Goal: Transaction & Acquisition: Purchase product/service

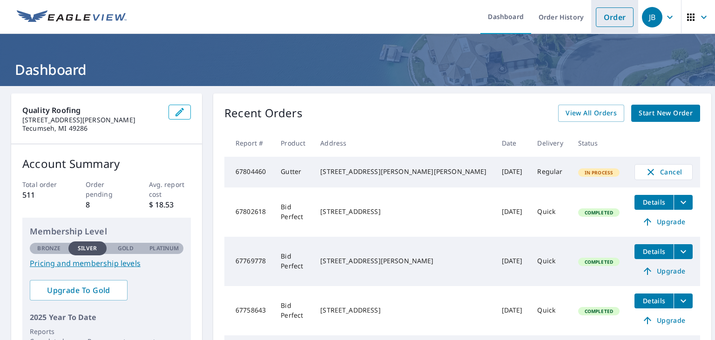
click at [608, 22] on link "Order" at bounding box center [615, 17] width 38 height 20
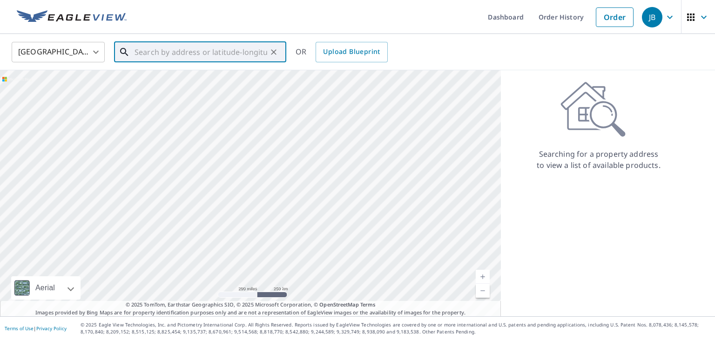
click at [231, 54] on input "text" at bounding box center [201, 52] width 133 height 26
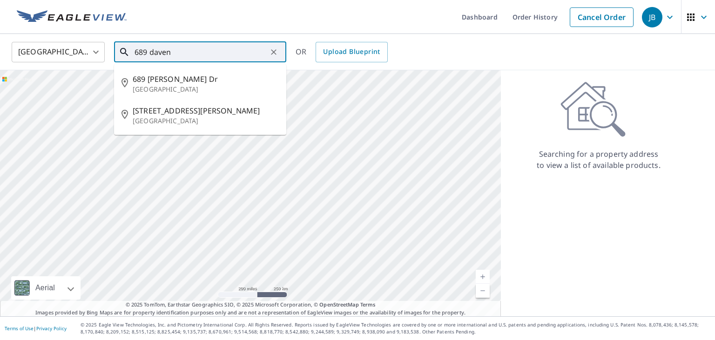
click at [144, 88] on p "[GEOGRAPHIC_DATA]" at bounding box center [206, 89] width 146 height 9
type input "[STREET_ADDRESS][PERSON_NAME][PERSON_NAME]"
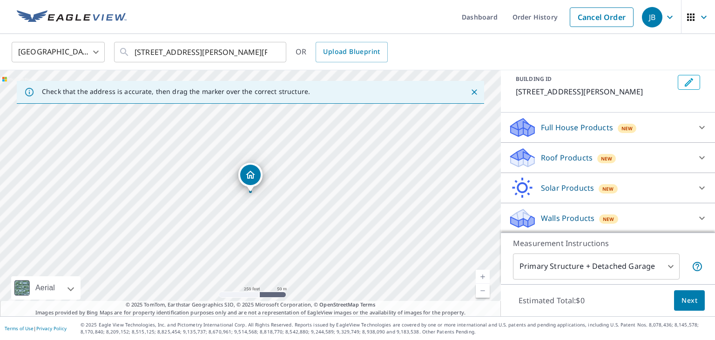
click at [673, 159] on div "Roof Products New" at bounding box center [599, 158] width 182 height 22
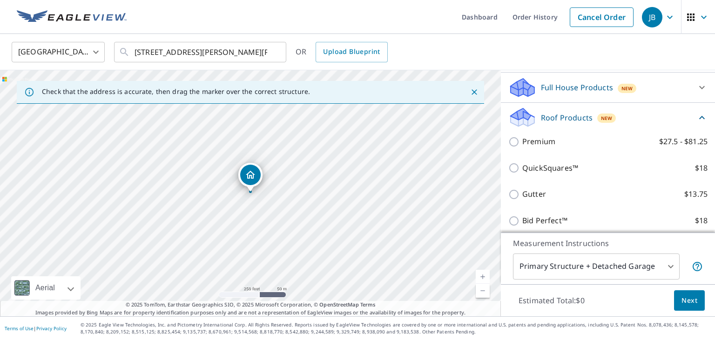
scroll to position [160, 0]
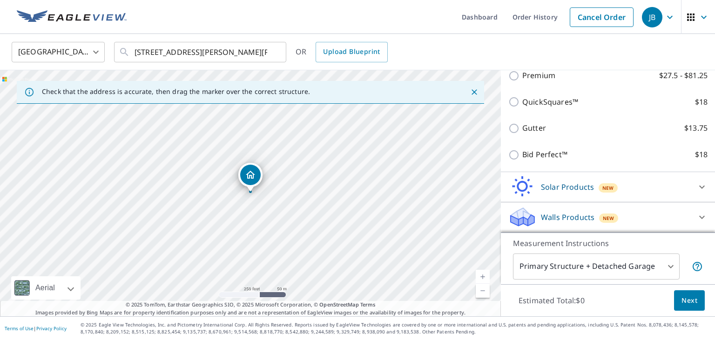
click at [667, 160] on label "Bid Perfect™ $18" at bounding box center [614, 155] width 185 height 12
click at [522, 160] on input "Bid Perfect™ $18" at bounding box center [515, 154] width 14 height 11
checkbox input "true"
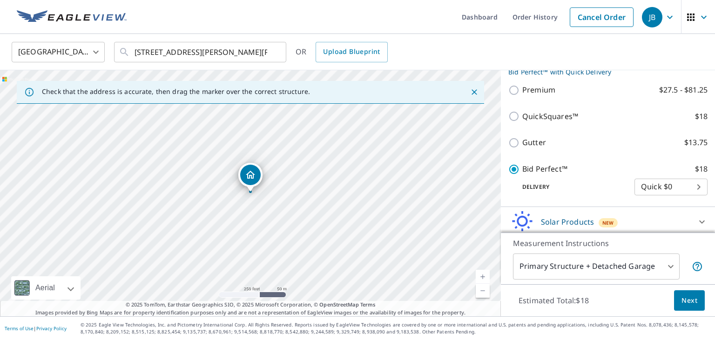
scroll to position [175, 0]
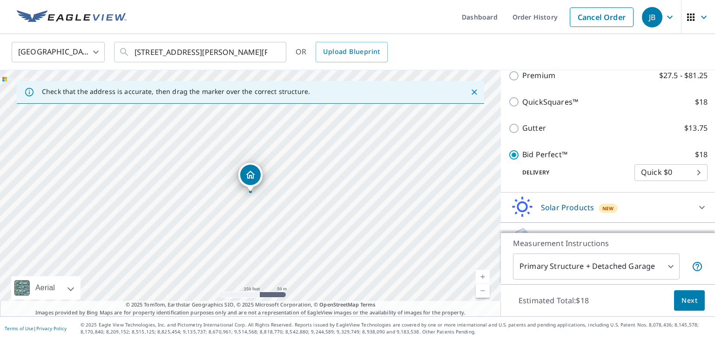
click at [690, 310] on button "Next" at bounding box center [689, 300] width 31 height 21
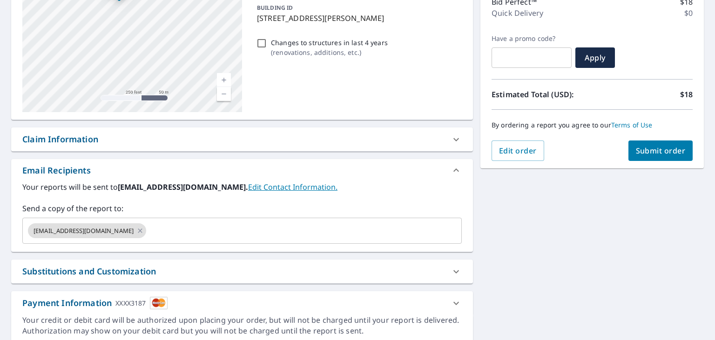
scroll to position [163, 0]
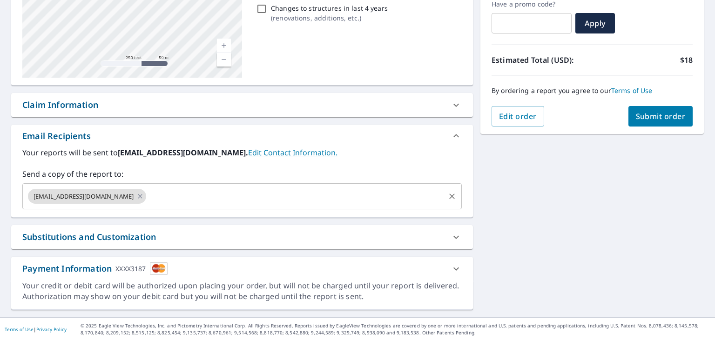
click at [68, 197] on span "[EMAIL_ADDRESS][DOMAIN_NAME]" at bounding box center [83, 196] width 111 height 9
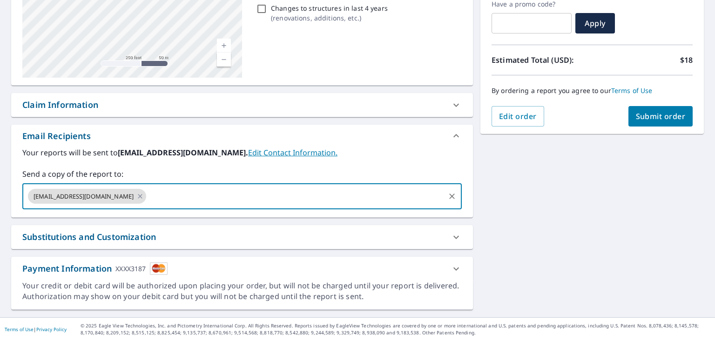
click at [667, 115] on span "Submit order" at bounding box center [661, 116] width 50 height 10
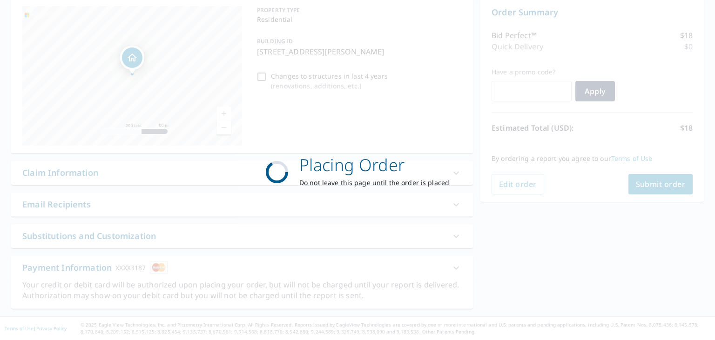
scroll to position [94, 0]
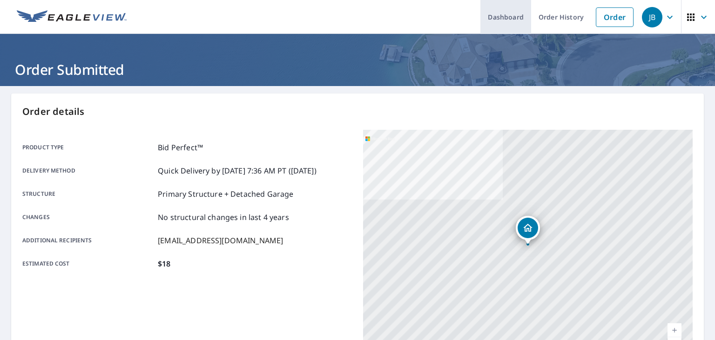
click at [513, 23] on link "Dashboard" at bounding box center [505, 17] width 51 height 34
